Goal: Task Accomplishment & Management: Manage account settings

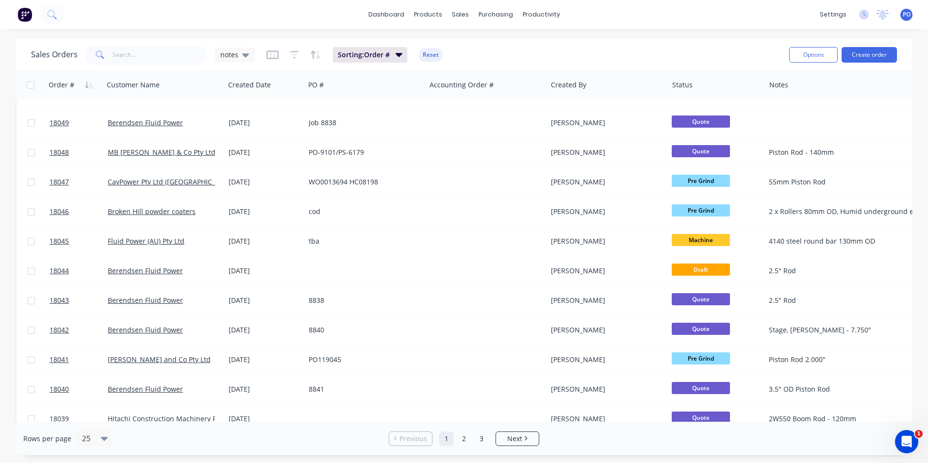
scroll to position [423, 0]
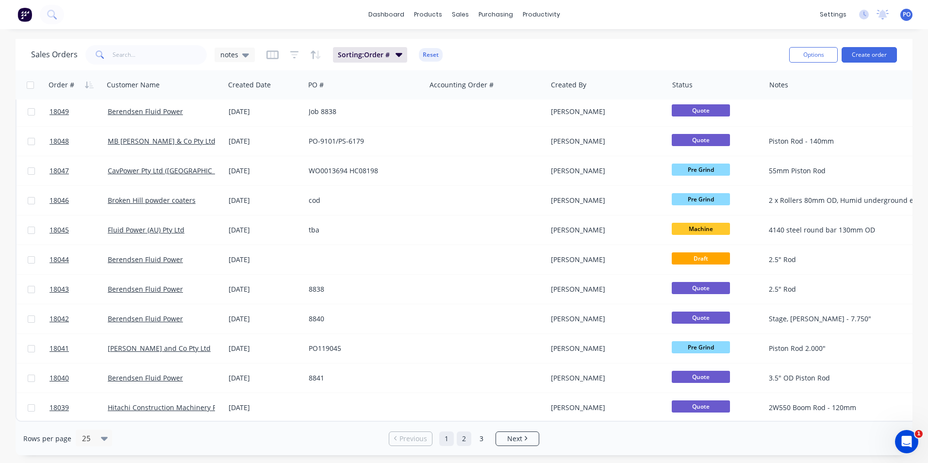
click at [464, 438] on link "2" at bounding box center [464, 438] width 15 height 15
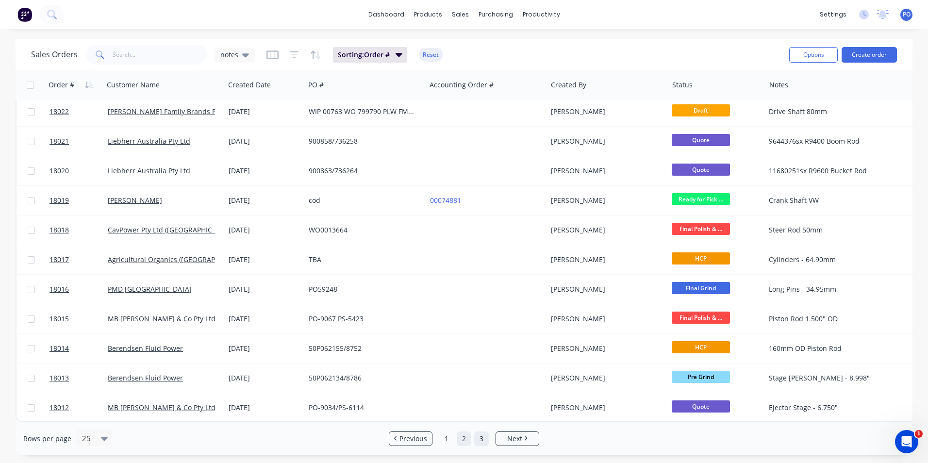
click at [482, 436] on link "3" at bounding box center [481, 438] width 15 height 15
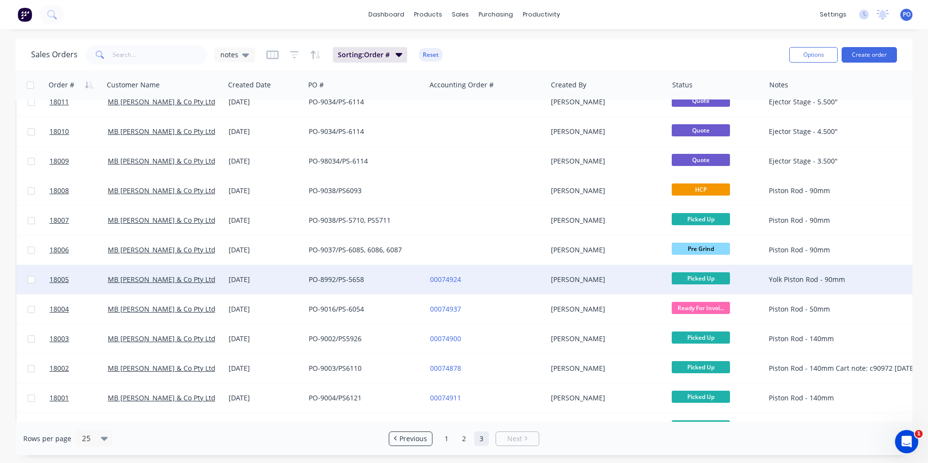
scroll to position [0, 0]
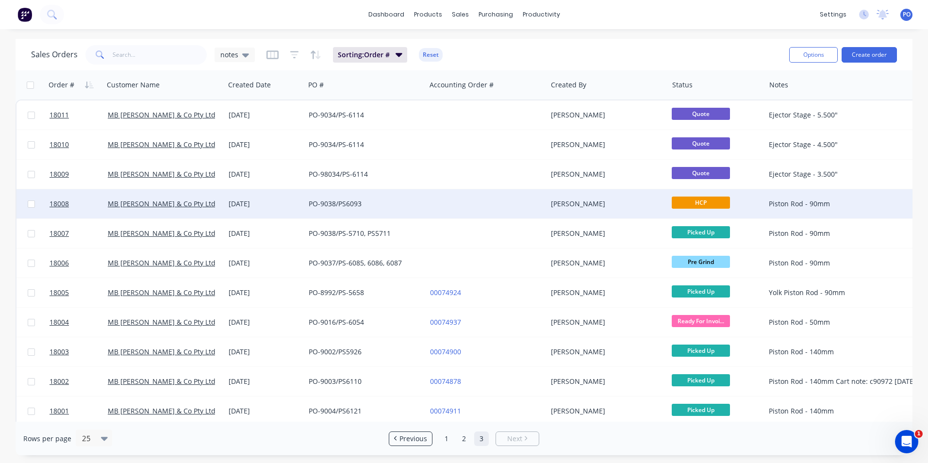
click at [682, 199] on span "HCP" at bounding box center [701, 203] width 58 height 12
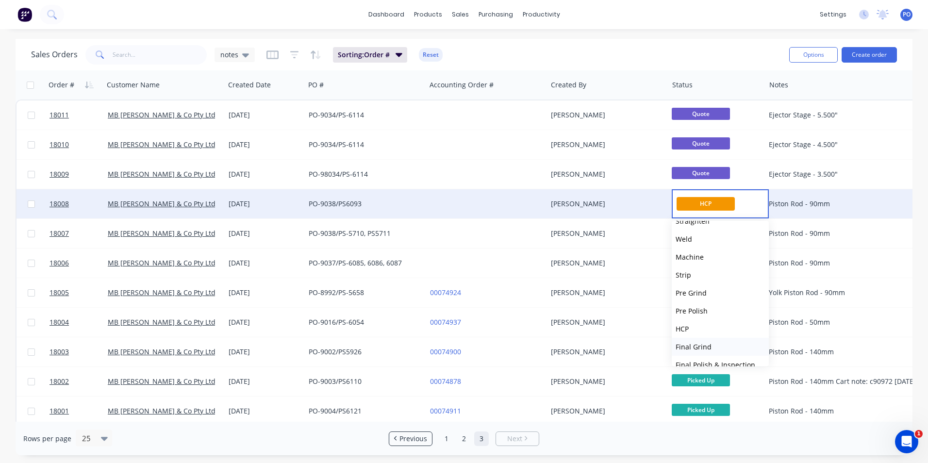
scroll to position [97, 0]
click at [726, 313] on span "Final Polish & Inspection" at bounding box center [716, 316] width 80 height 9
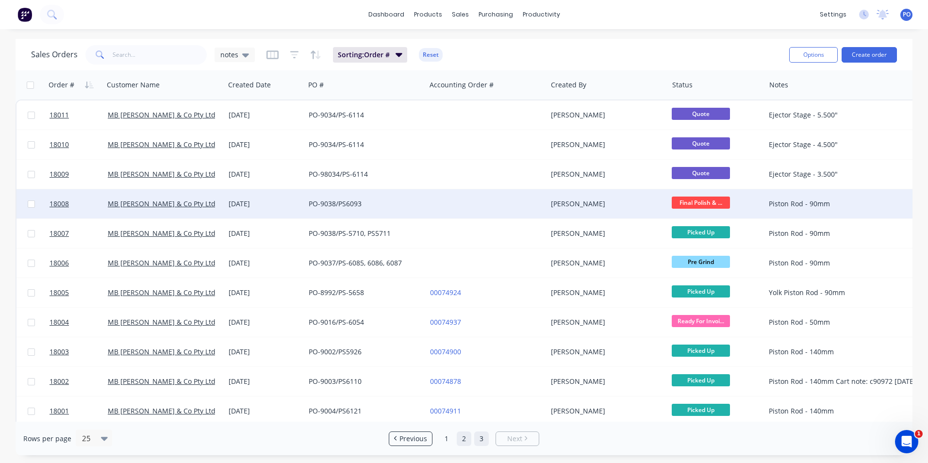
click at [463, 439] on link "2" at bounding box center [464, 438] width 15 height 15
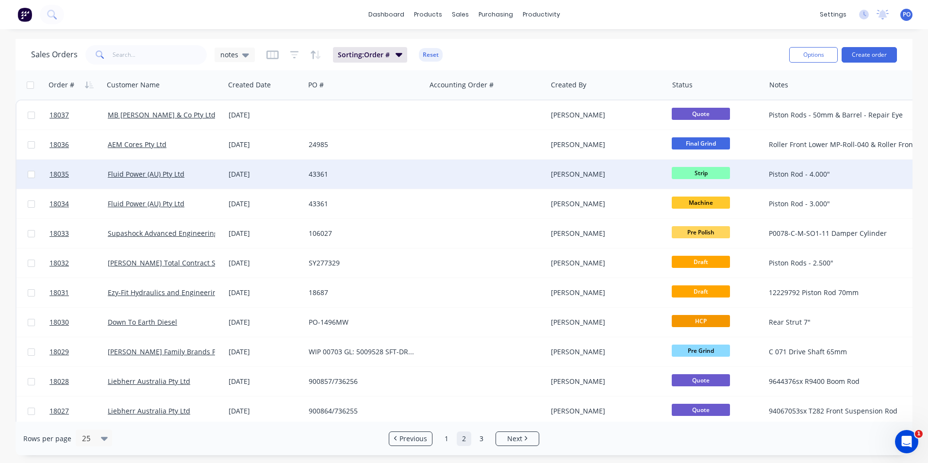
click at [677, 171] on span "Strip" at bounding box center [701, 173] width 58 height 12
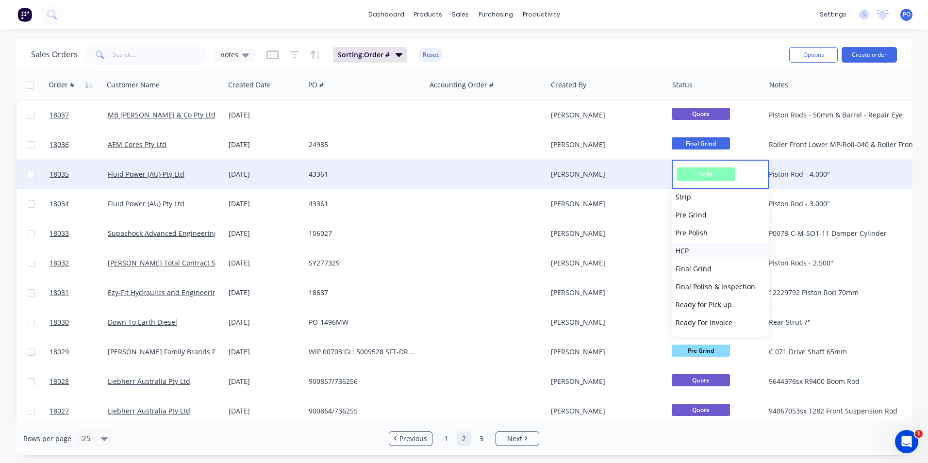
click at [699, 251] on button "HCP" at bounding box center [720, 251] width 97 height 18
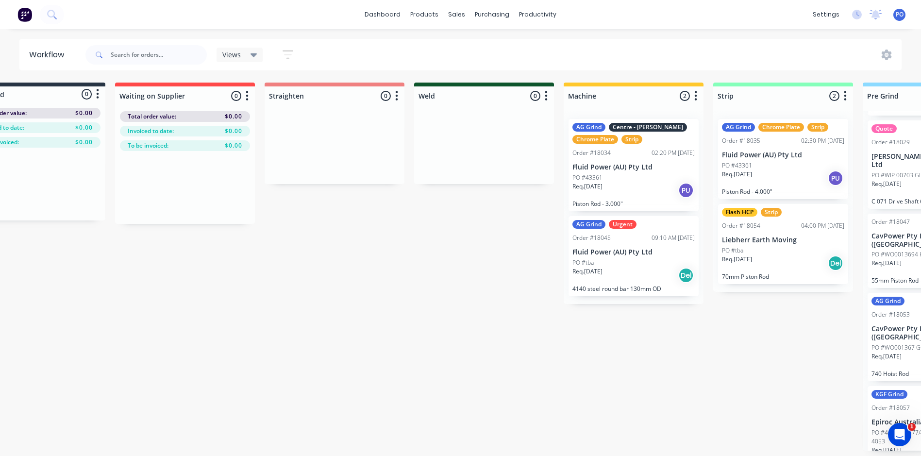
scroll to position [2, 0]
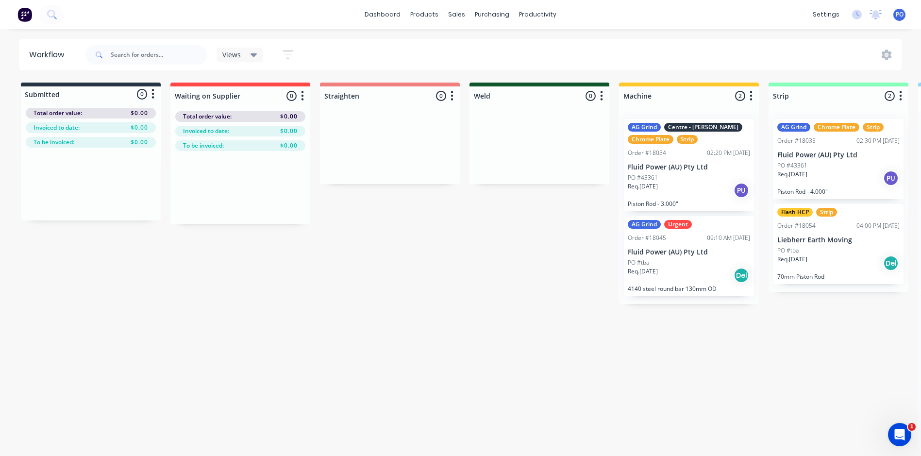
click at [302, 91] on icon "button" at bounding box center [302, 96] width 2 height 10
click at [286, 51] on icon "button" at bounding box center [287, 54] width 11 height 9
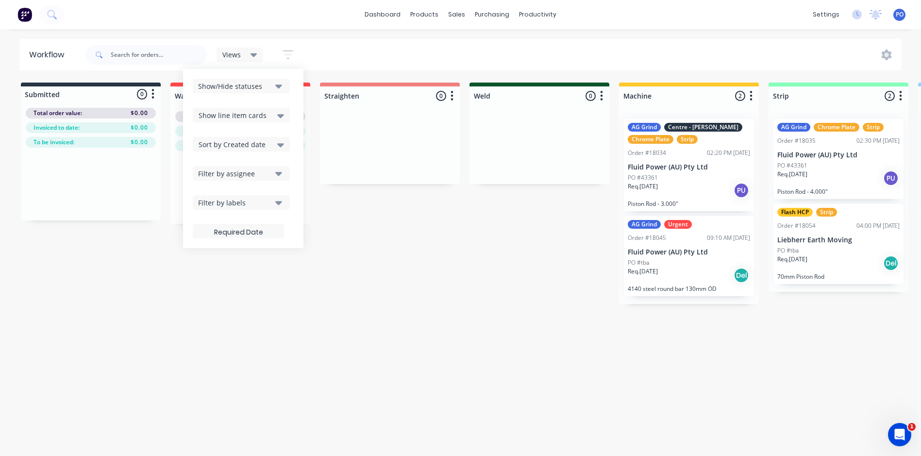
click at [279, 83] on icon "button" at bounding box center [278, 86] width 7 height 11
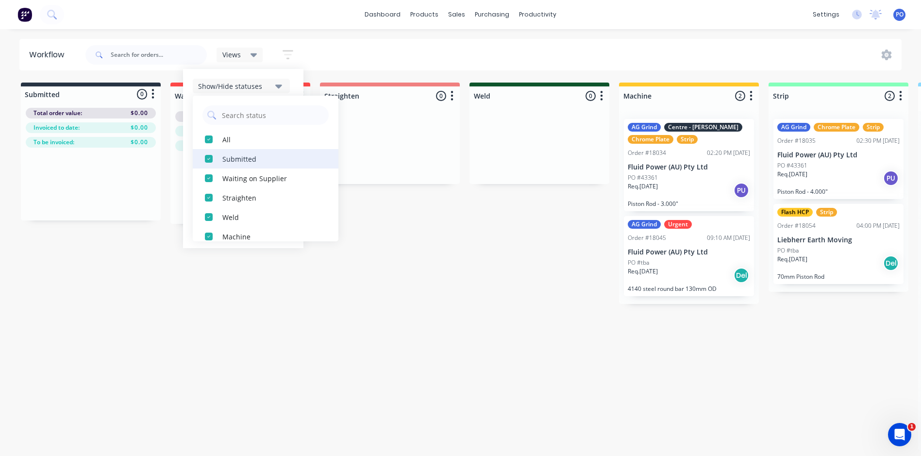
click at [210, 154] on div "button" at bounding box center [208, 158] width 19 height 19
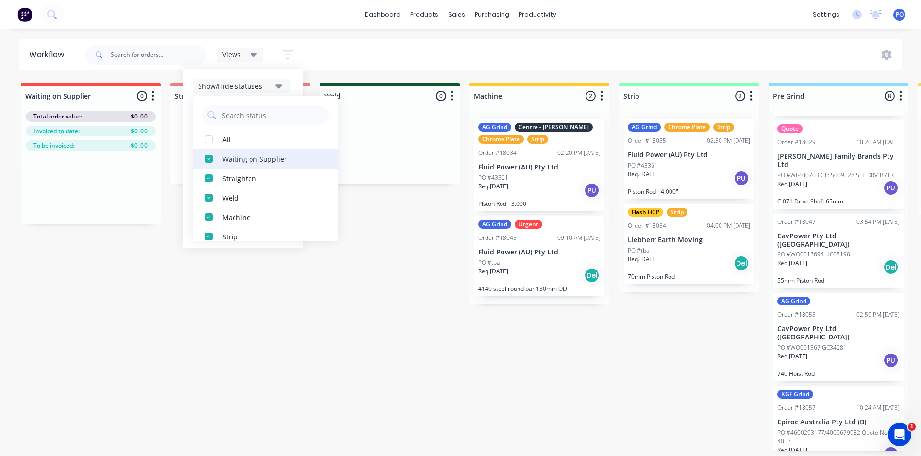
click at [210, 161] on div "button" at bounding box center [208, 158] width 19 height 19
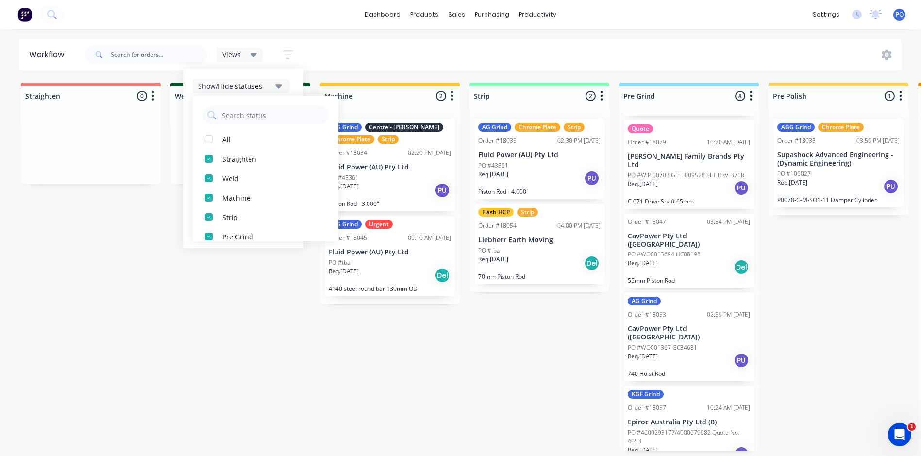
click at [249, 82] on div "Show/Hide statuses" at bounding box center [234, 86] width 73 height 10
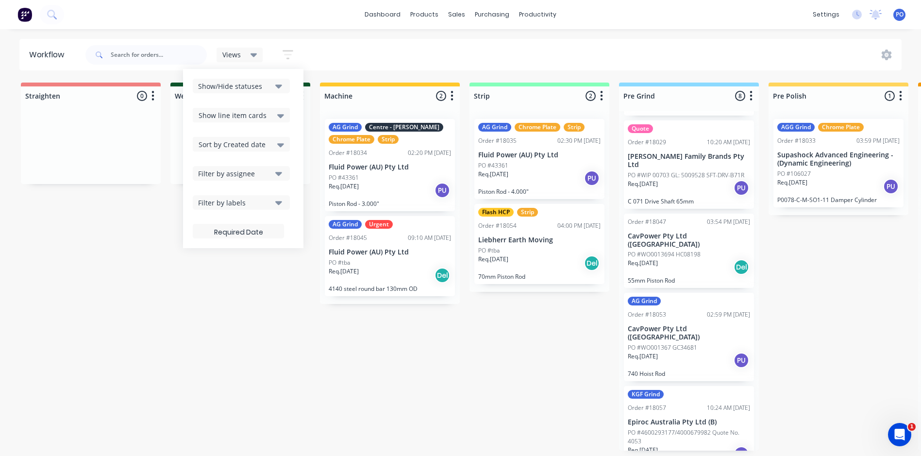
click at [290, 54] on icon "button" at bounding box center [288, 54] width 8 height 1
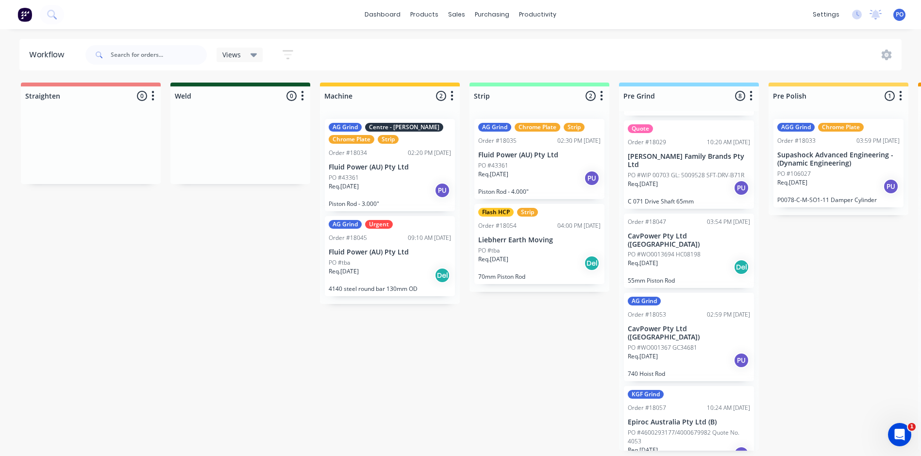
click at [290, 54] on icon "button" at bounding box center [288, 54] width 8 height 1
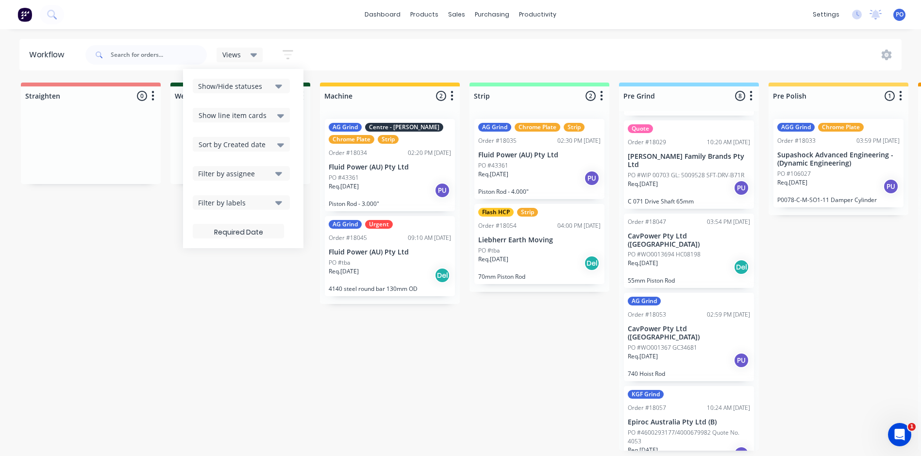
click at [290, 54] on icon "button" at bounding box center [288, 54] width 8 height 1
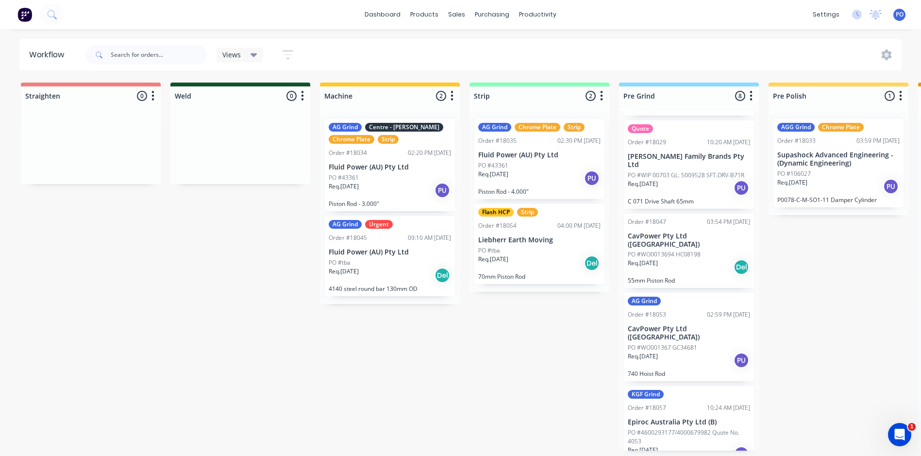
click at [235, 54] on span "Views" at bounding box center [231, 55] width 18 height 10
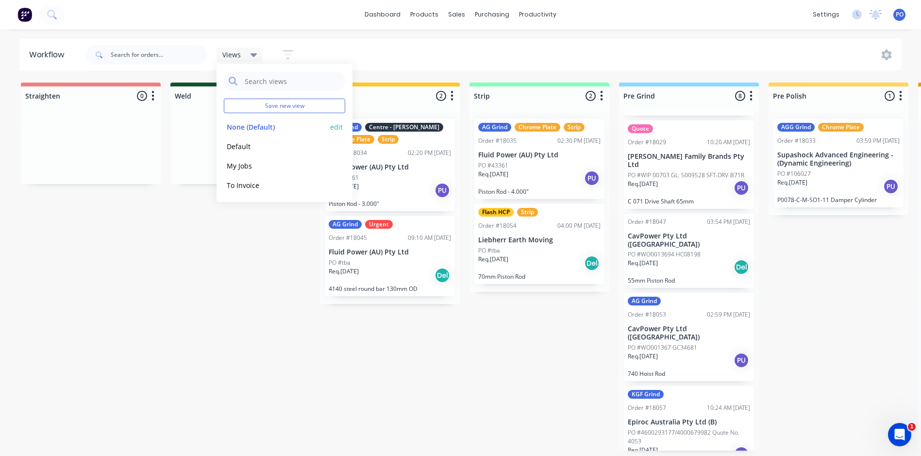
click at [333, 126] on button "edit" at bounding box center [336, 127] width 13 height 10
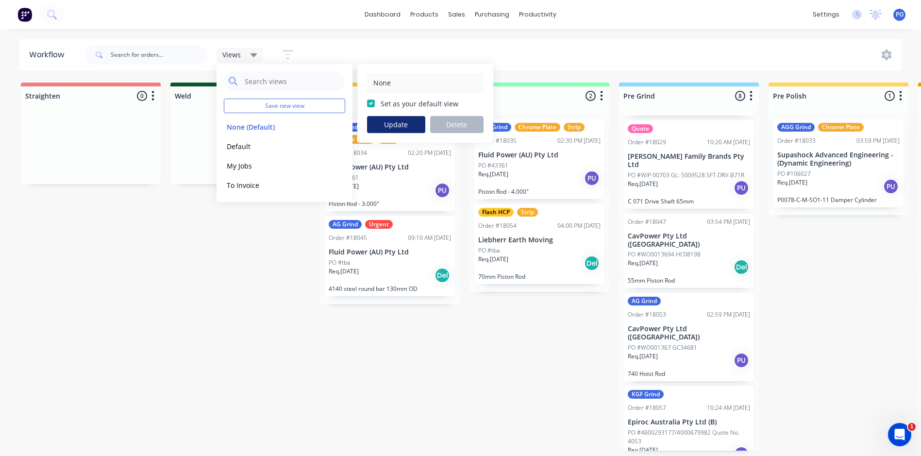
click at [398, 122] on button "Update" at bounding box center [396, 124] width 58 height 17
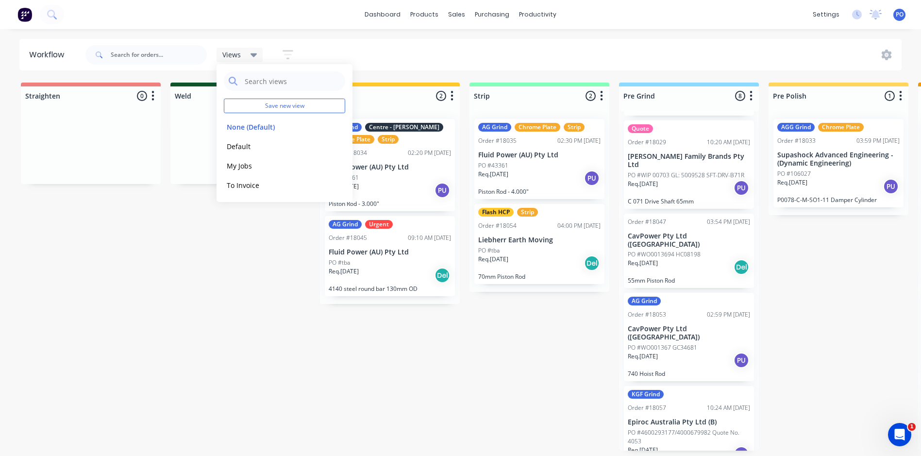
click at [344, 54] on div "Views Save new view None (Default) edit Default edit My Jobs edit To Invoice ed…" at bounding box center [492, 54] width 818 height 29
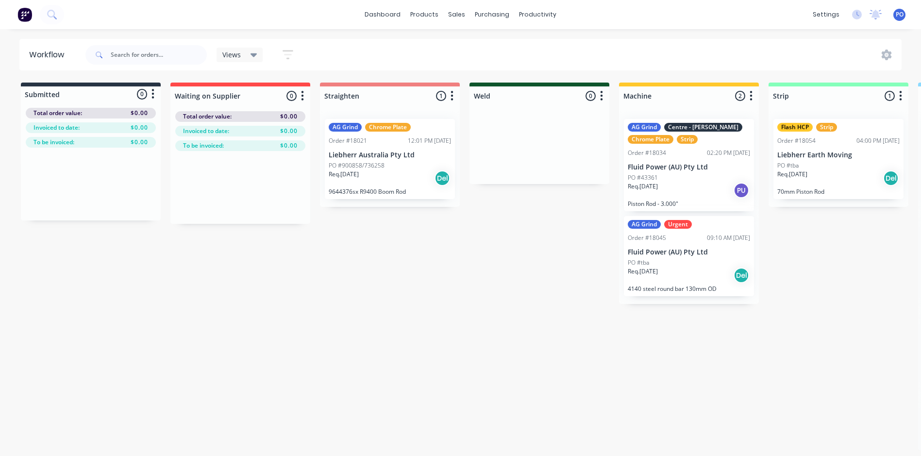
click at [256, 55] on icon at bounding box center [253, 55] width 7 height 11
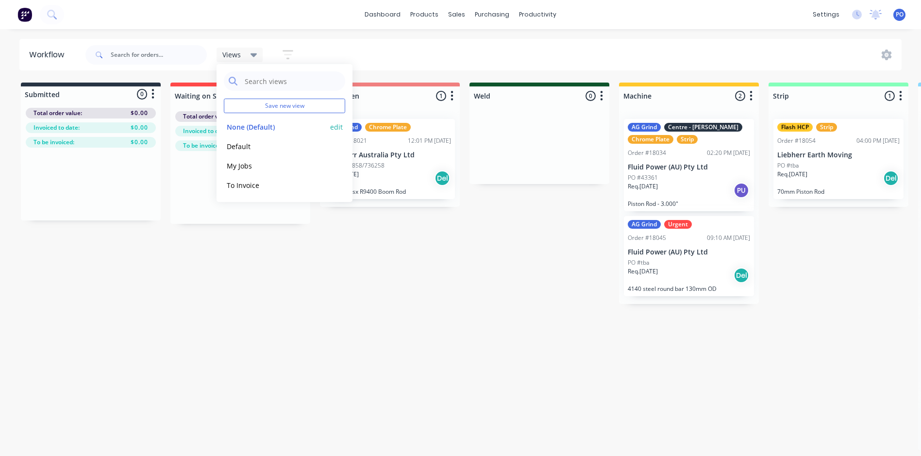
click at [244, 123] on button "None (Default)" at bounding box center [275, 126] width 103 height 11
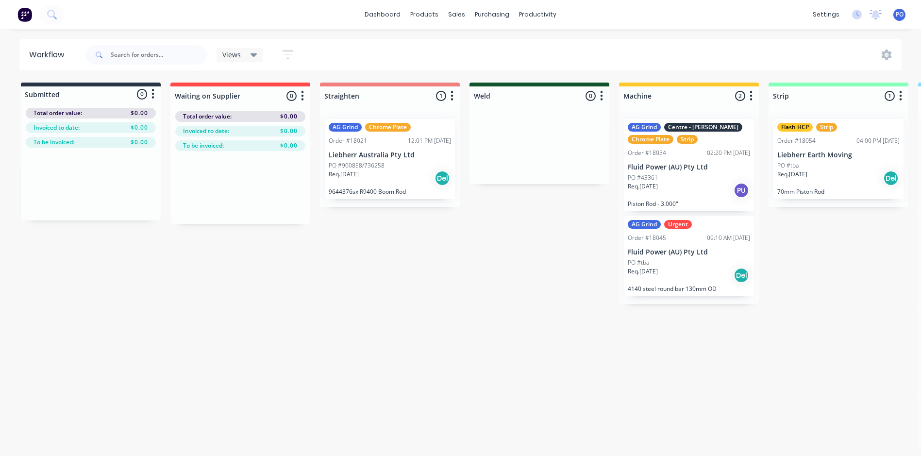
click at [257, 55] on icon at bounding box center [253, 55] width 7 height 11
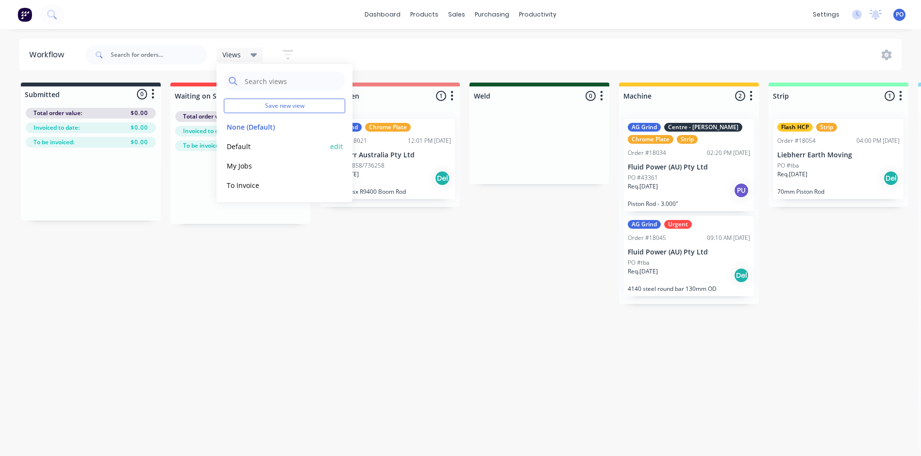
click at [255, 148] on button "Default" at bounding box center [275, 146] width 103 height 11
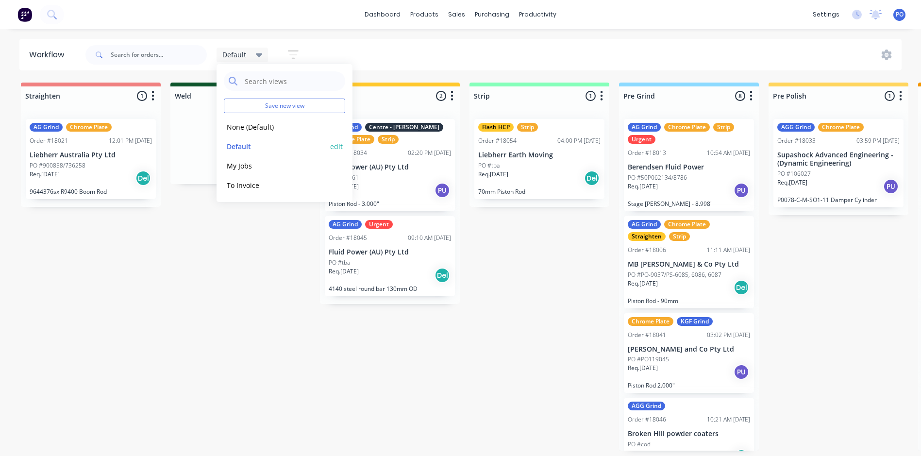
click at [336, 144] on button "edit" at bounding box center [336, 146] width 13 height 10
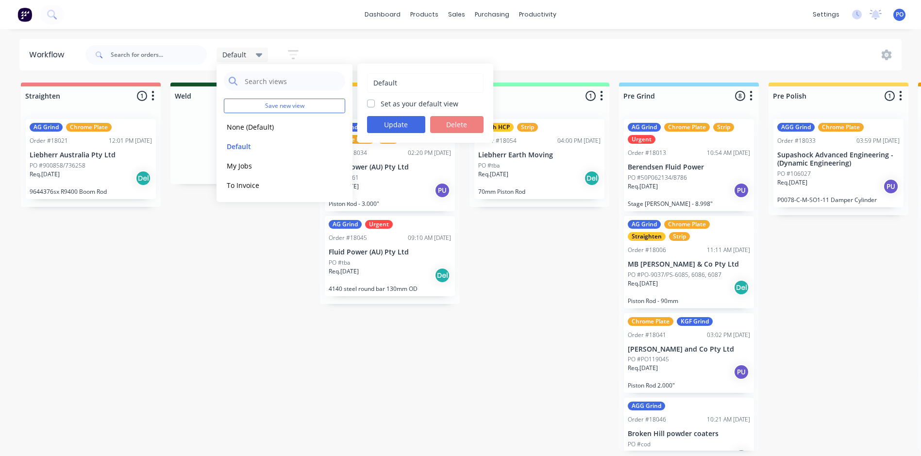
click at [380, 105] on label "Set as your default view" at bounding box center [419, 104] width 78 height 10
click at [370, 105] on input "Set as your default view" at bounding box center [371, 103] width 8 height 9
checkbox input "true"
click at [387, 125] on button "Update" at bounding box center [396, 124] width 58 height 17
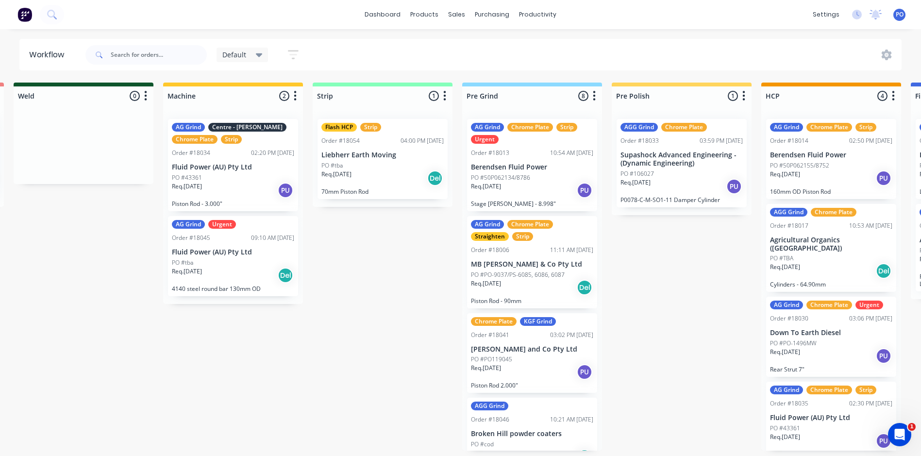
scroll to position [0, 159]
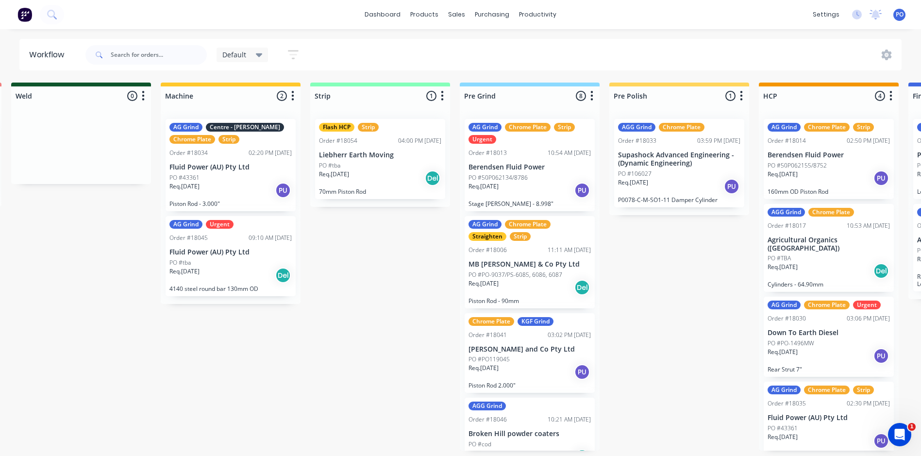
click at [740, 95] on icon "button" at bounding box center [741, 96] width 3 height 12
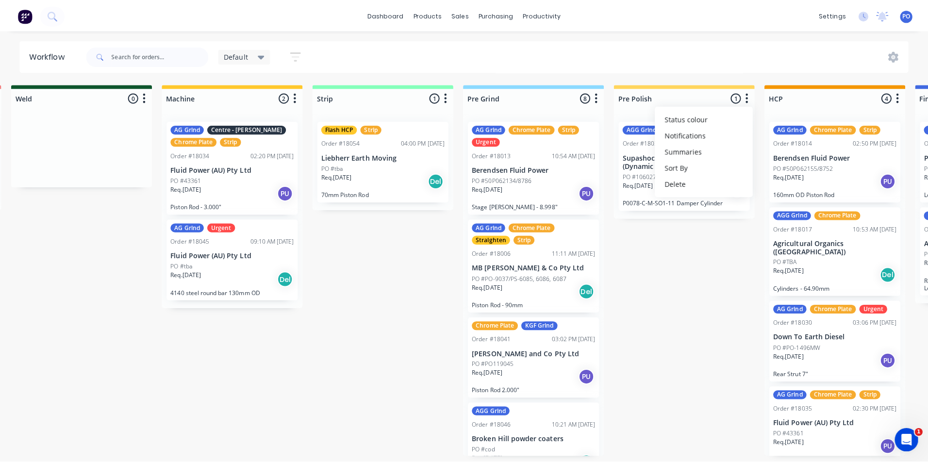
scroll to position [0, 0]
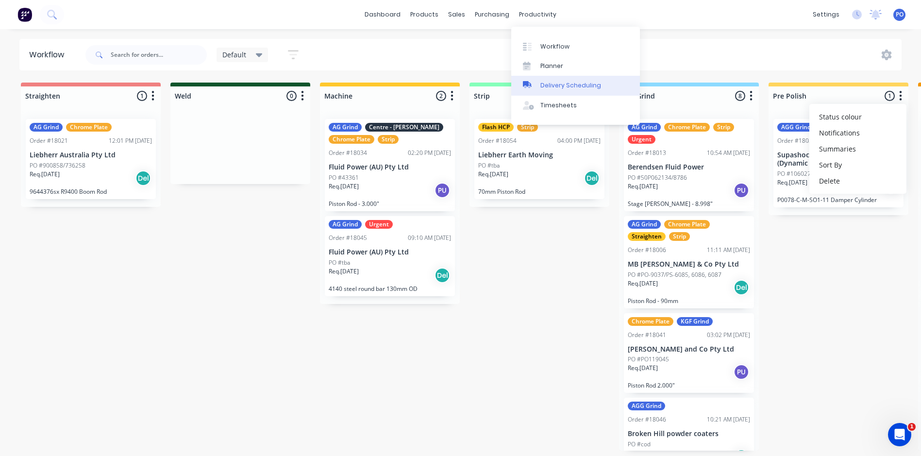
click at [547, 88] on div "Delivery Scheduling" at bounding box center [570, 85] width 61 height 9
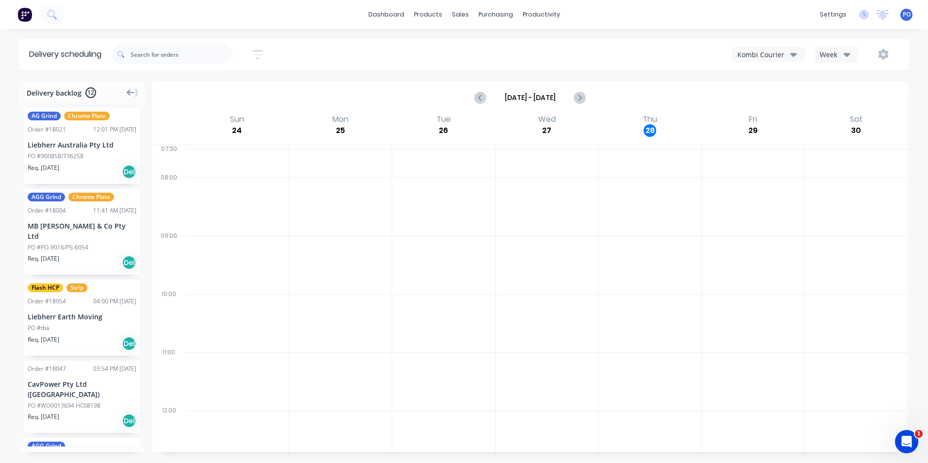
click at [128, 94] on icon at bounding box center [131, 92] width 8 height 7
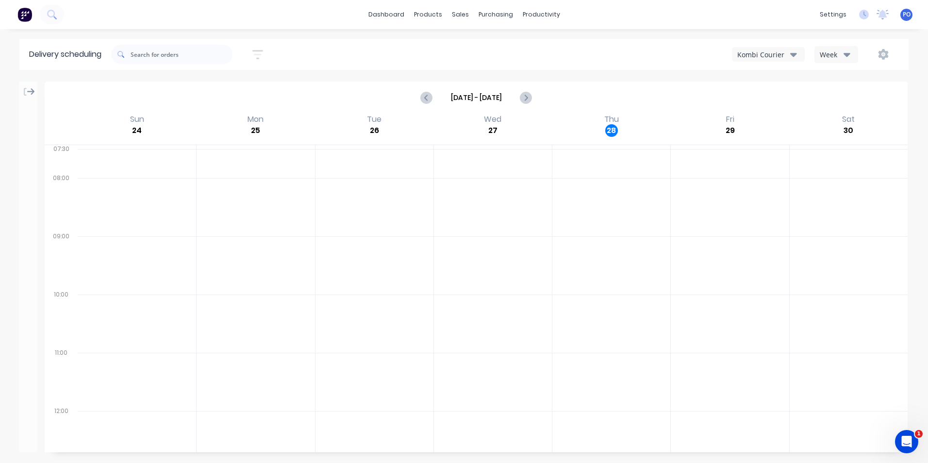
click at [32, 90] on icon at bounding box center [31, 91] width 8 height 7
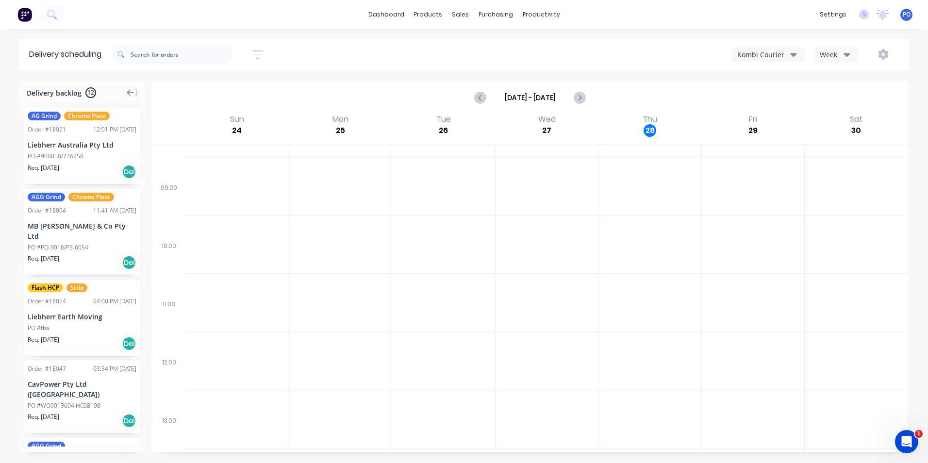
scroll to position [21, 0]
click at [881, 51] on icon "button" at bounding box center [883, 54] width 10 height 11
click at [879, 52] on icon "button" at bounding box center [883, 54] width 10 height 11
click at [850, 55] on button "Week" at bounding box center [836, 54] width 44 height 17
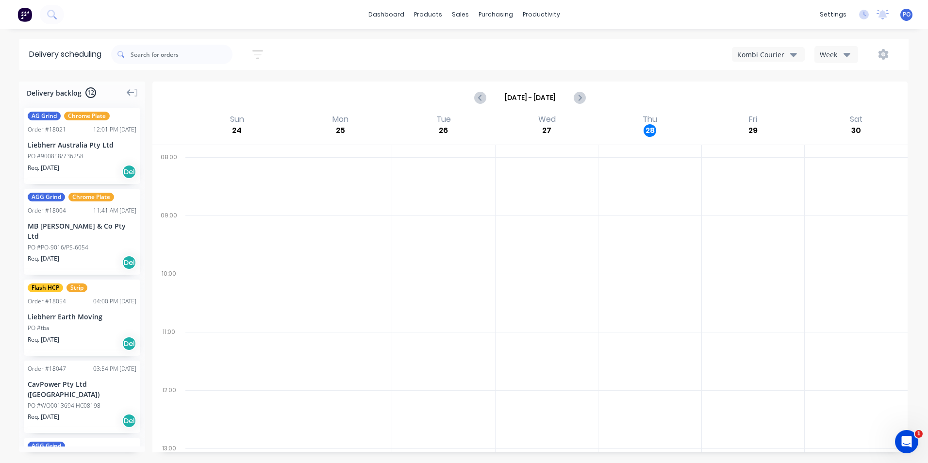
click at [794, 51] on icon "button" at bounding box center [793, 54] width 7 height 11
click at [774, 76] on div "Kombi Courier" at bounding box center [792, 78] width 121 height 19
click at [795, 50] on icon "button" at bounding box center [793, 54] width 7 height 11
click at [756, 112] on div "TNT" at bounding box center [792, 117] width 121 height 19
click at [795, 50] on icon "button" at bounding box center [793, 54] width 7 height 11
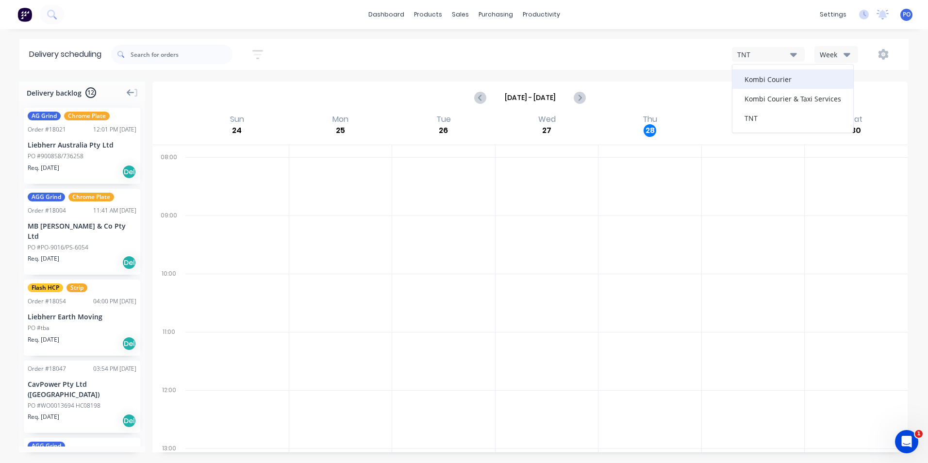
click at [776, 73] on div "Kombi Courier" at bounding box center [792, 78] width 121 height 19
